Goal: Task Accomplishment & Management: Manage account settings

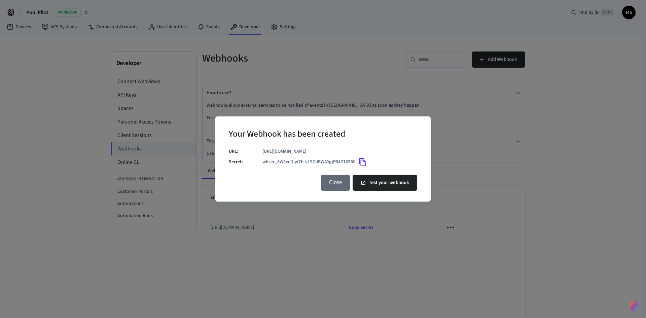
click at [340, 184] on button "Close" at bounding box center [335, 183] width 29 height 16
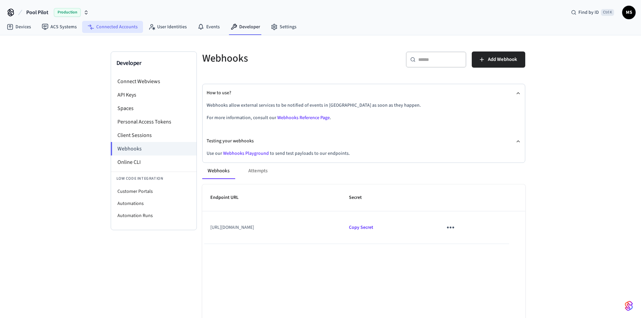
click at [107, 30] on link "Connected Accounts" at bounding box center [112, 27] width 61 height 12
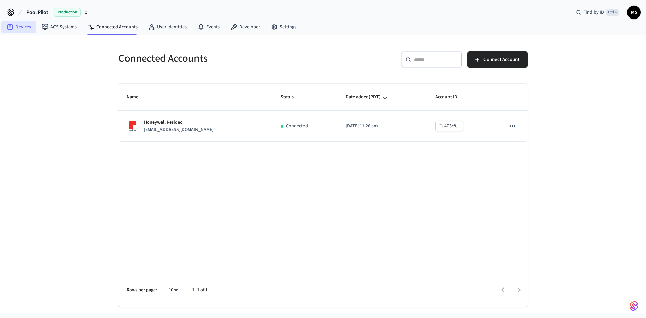
click at [21, 24] on link "Devices" at bounding box center [18, 27] width 35 height 12
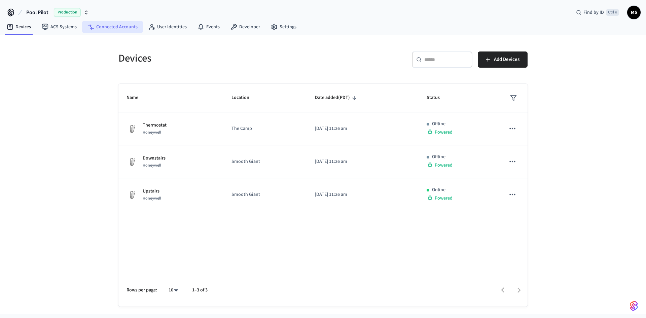
click at [104, 28] on link "Connected Accounts" at bounding box center [112, 27] width 61 height 12
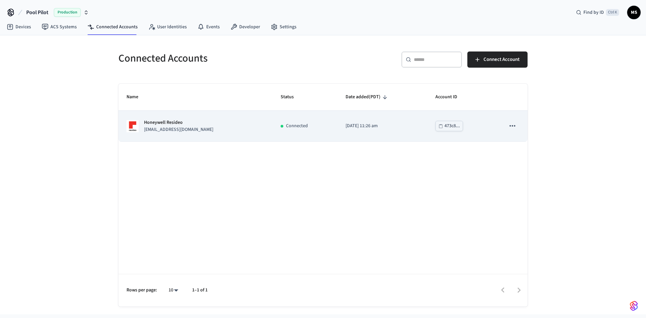
click at [259, 125] on td "Honeywell Resideo michaelsigman@yahoo.com" at bounding box center [196, 126] width 154 height 31
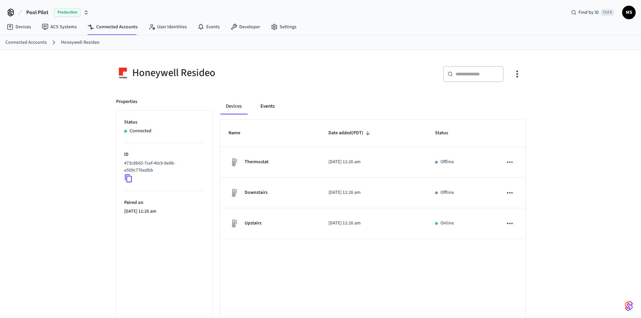
click at [273, 108] on button "Events" at bounding box center [267, 106] width 25 height 16
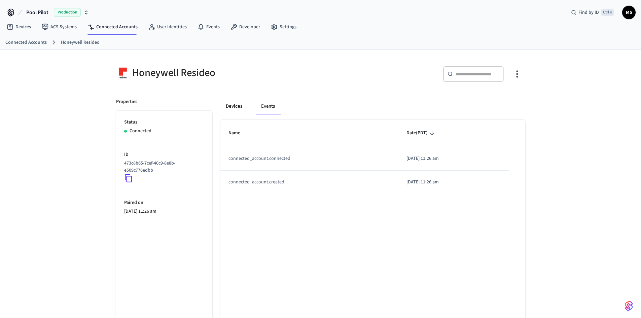
click at [239, 107] on button "Devices" at bounding box center [234, 106] width 27 height 16
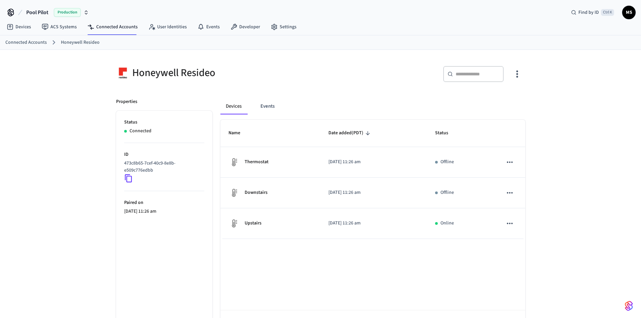
click at [321, 250] on div "Name Date added (PDT) Status Thermostat [DATE] 11:26 am Offline Downstairs [DAT…" at bounding box center [373, 231] width 305 height 223
click at [30, 27] on link "Devices" at bounding box center [18, 27] width 35 height 12
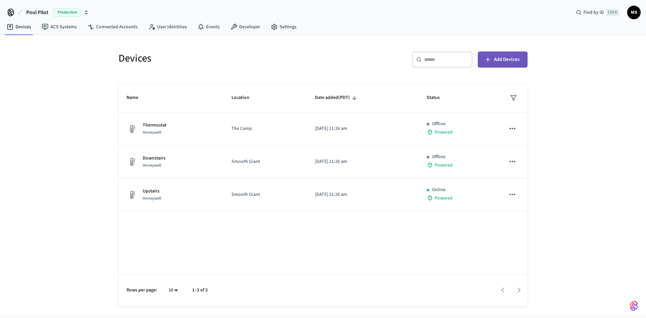
click at [498, 66] on button "Add Devices" at bounding box center [503, 60] width 50 height 16
click at [323, 247] on div "Name Location Date added (PDT) Status Thermostat Honeywell The Camp 2025/06/30 …" at bounding box center [323, 195] width 409 height 223
click at [215, 30] on link "Events" at bounding box center [208, 27] width 33 height 12
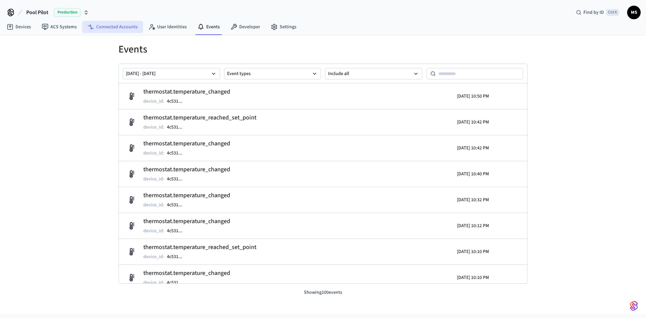
click at [105, 31] on link "Connected Accounts" at bounding box center [112, 27] width 61 height 12
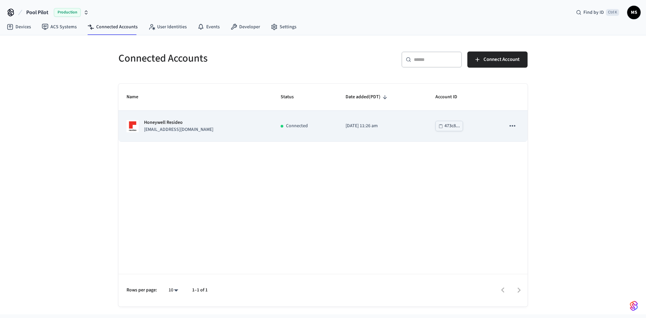
click at [227, 125] on div "Honeywell Resideo michaelsigman@yahoo.com" at bounding box center [196, 126] width 138 height 14
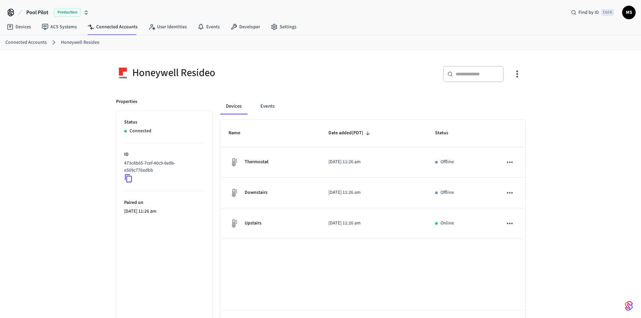
click at [515, 74] on icon "button" at bounding box center [517, 74] width 10 height 10
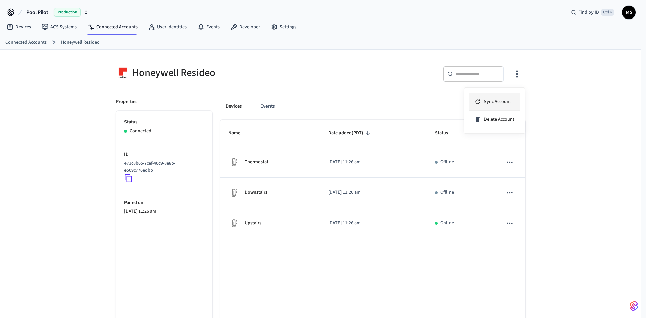
click at [506, 100] on span "Sync Account" at bounding box center [497, 101] width 27 height 7
click at [544, 89] on div at bounding box center [323, 159] width 646 height 318
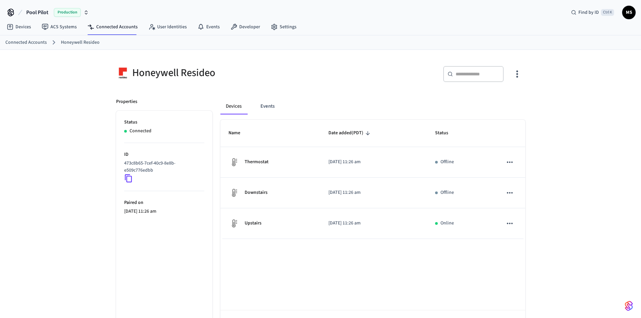
click at [320, 85] on div "​ ​" at bounding box center [421, 73] width 209 height 30
click at [521, 76] on icon "button" at bounding box center [517, 74] width 10 height 10
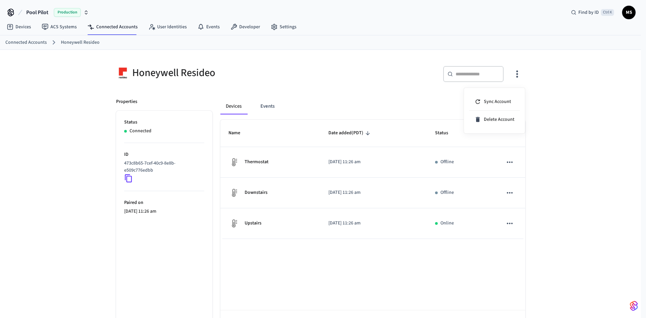
click at [312, 82] on div at bounding box center [323, 159] width 646 height 318
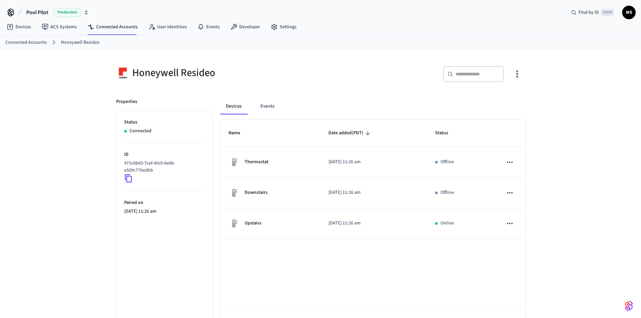
click at [428, 82] on div "​ ​" at bounding box center [425, 77] width 201 height 22
click at [278, 267] on div "Name Date added (PDT) Status Thermostat [DATE] 11:26 am Offline Downstairs [DAT…" at bounding box center [373, 231] width 305 height 223
click at [101, 29] on link "Connected Accounts" at bounding box center [112, 27] width 61 height 12
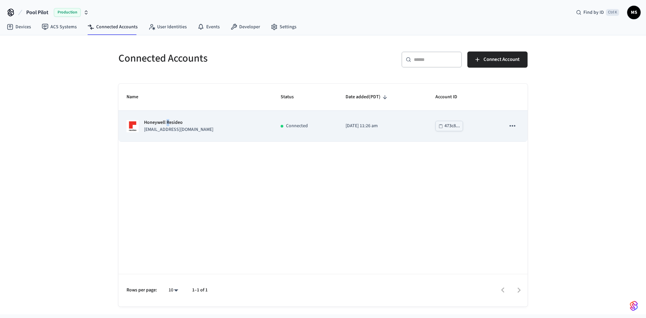
click at [168, 125] on p "Honeywell Resideo" at bounding box center [178, 122] width 69 height 7
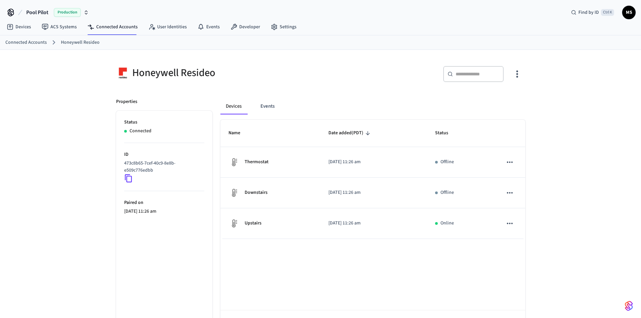
click at [521, 74] on icon "button" at bounding box center [517, 74] width 10 height 10
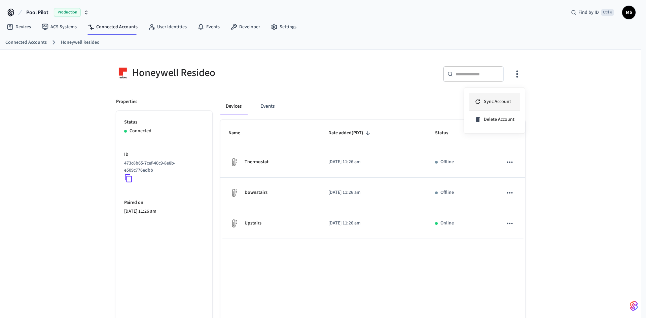
click at [501, 101] on span "Sync Account" at bounding box center [497, 101] width 27 height 7
click at [491, 122] on span "Delete Account" at bounding box center [499, 119] width 31 height 7
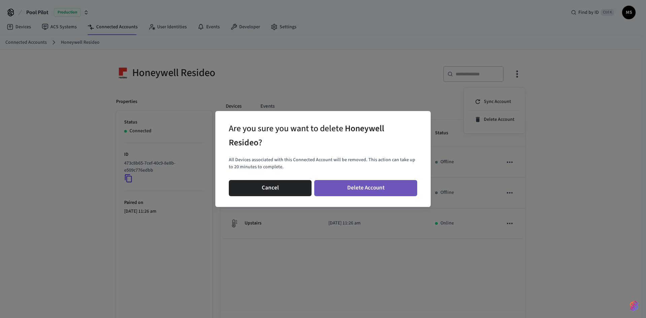
click at [343, 192] on button "Delete Account" at bounding box center [365, 188] width 103 height 16
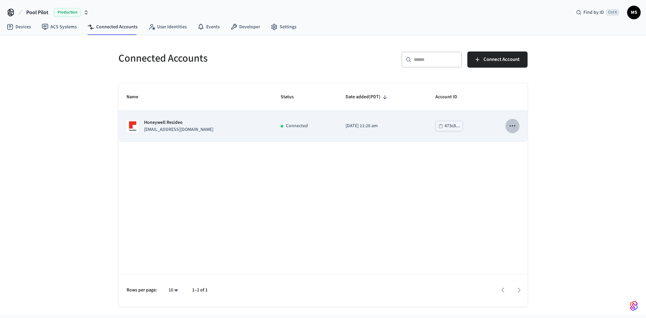
click at [510, 129] on icon "sticky table" at bounding box center [512, 126] width 9 height 9
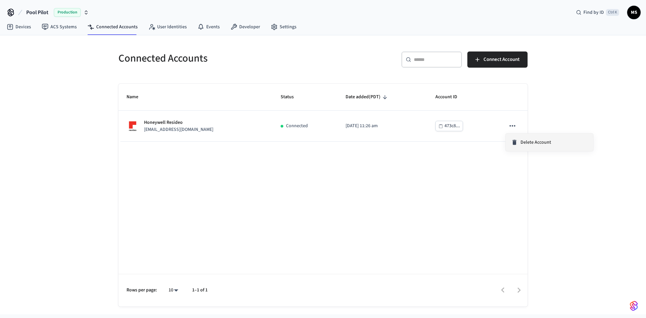
click at [534, 143] on span "Delete Account" at bounding box center [536, 142] width 31 height 7
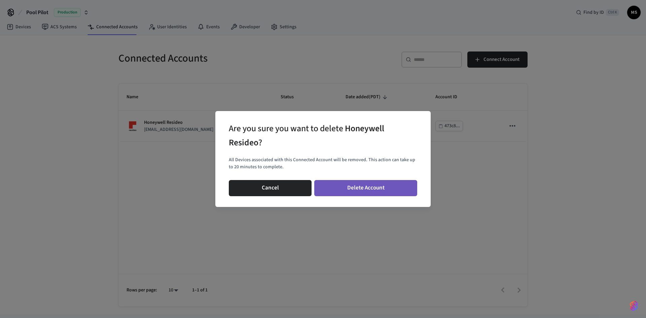
click at [374, 186] on button "Delete Account" at bounding box center [365, 188] width 103 height 16
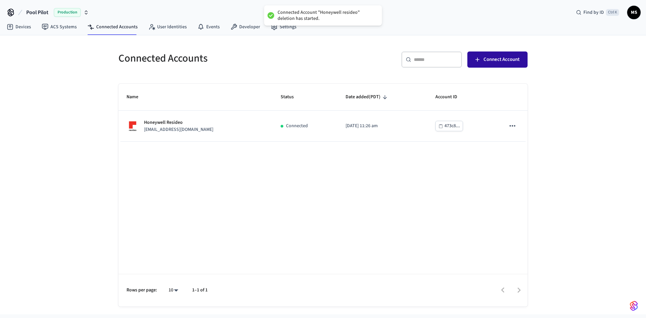
click at [495, 56] on span "Connect Account" at bounding box center [502, 59] width 36 height 9
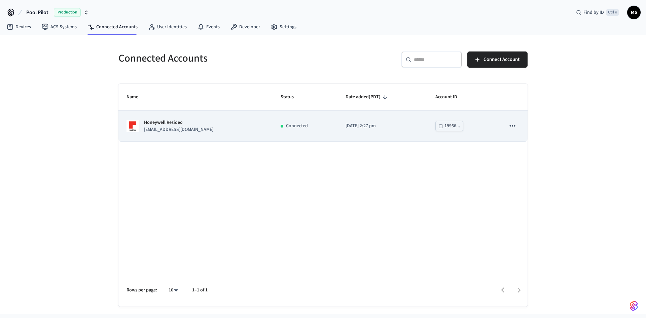
click at [285, 132] on td "Connected" at bounding box center [305, 126] width 65 height 31
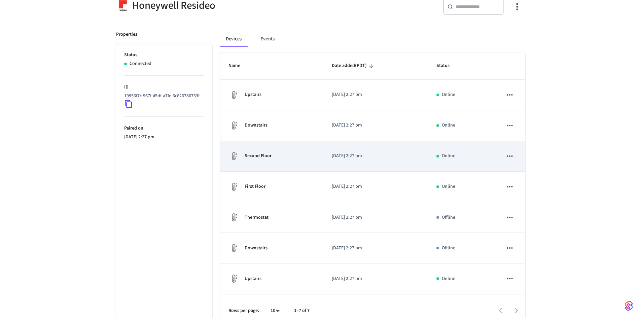
scroll to position [76, 0]
